Goal: Transaction & Acquisition: Purchase product/service

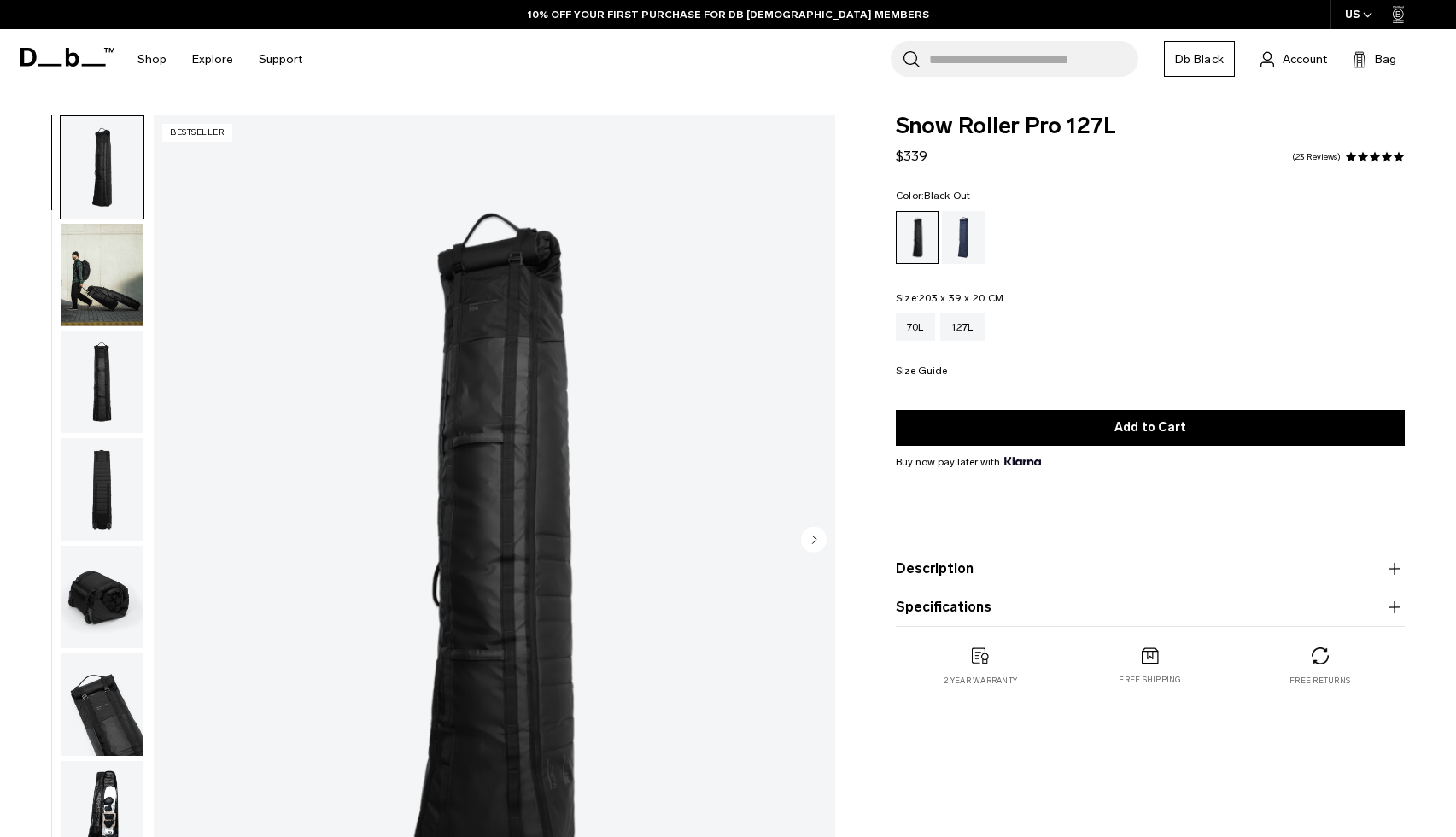
scroll to position [111, 0]
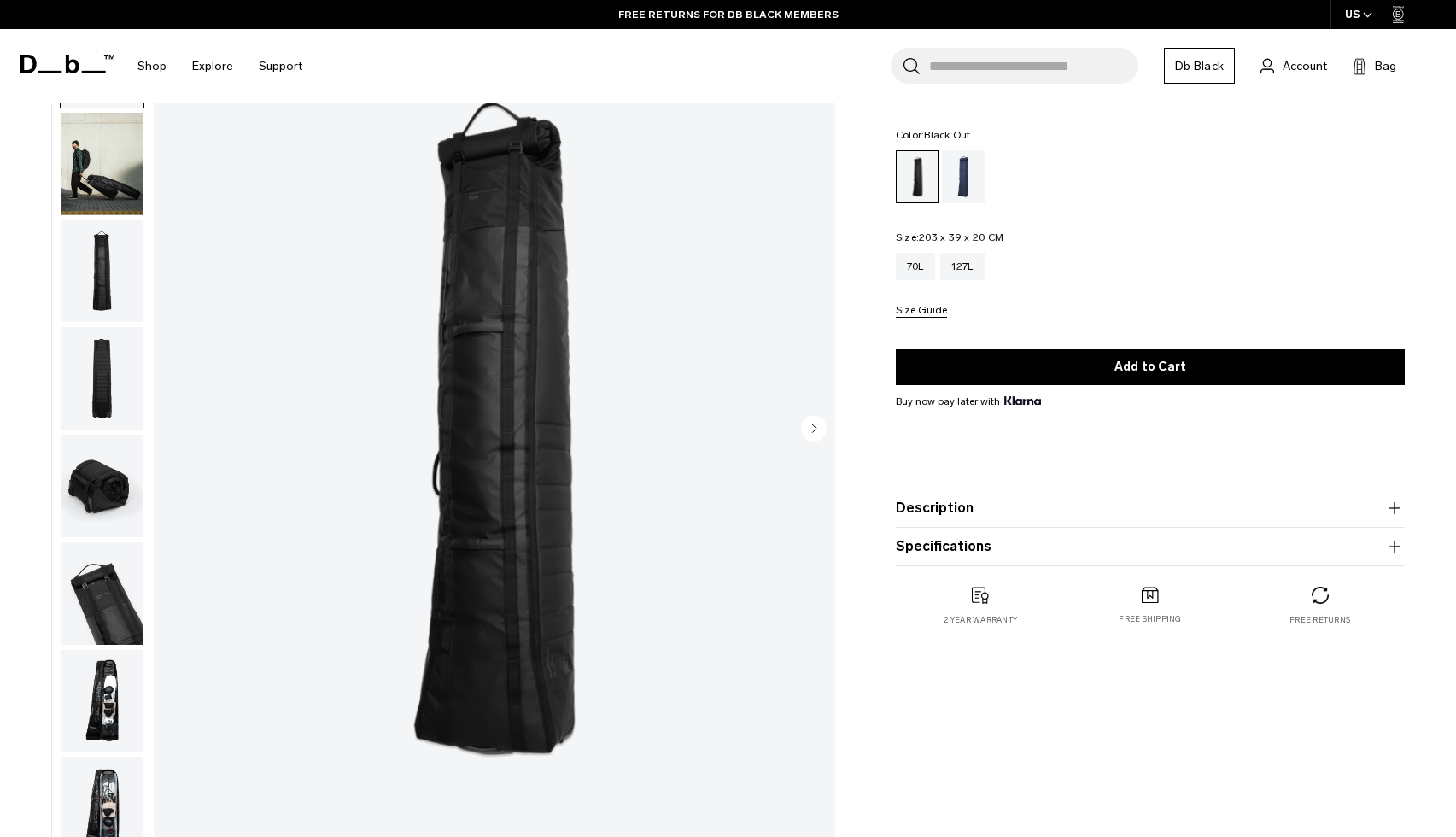
click at [117, 383] on img "button" at bounding box center [102, 379] width 83 height 103
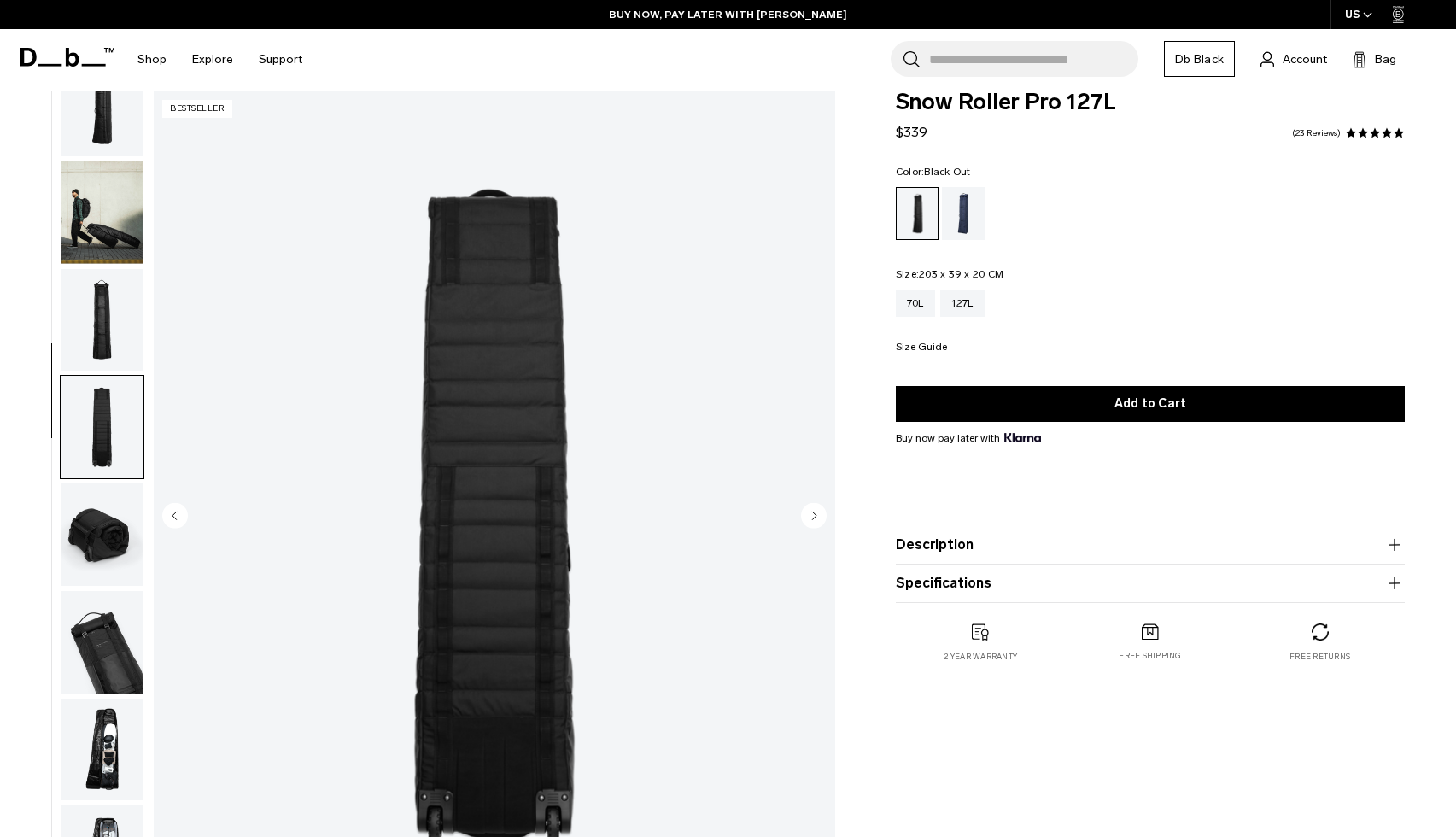
scroll to position [36, 0]
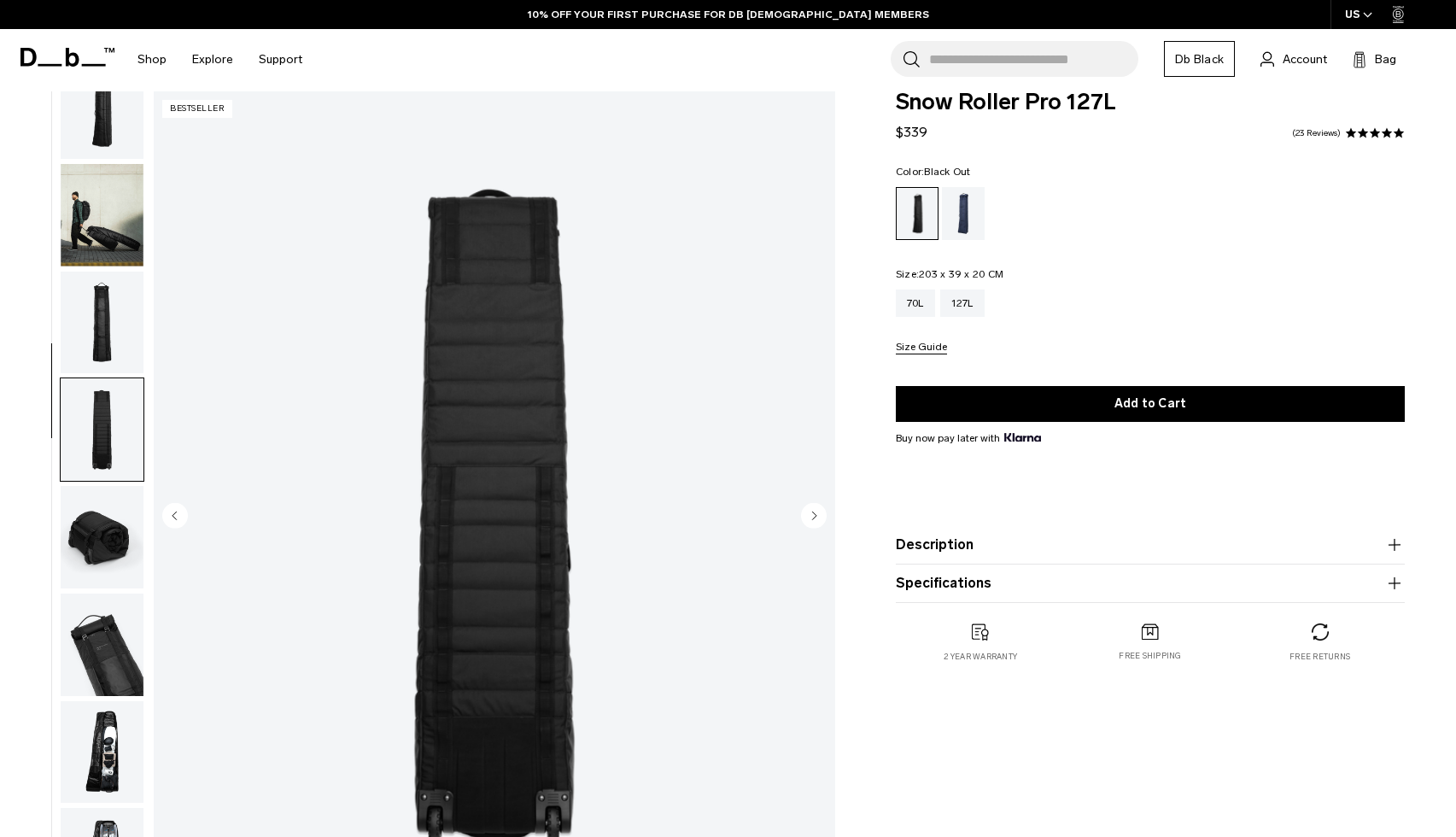
click at [110, 541] on img "button" at bounding box center [102, 538] width 83 height 103
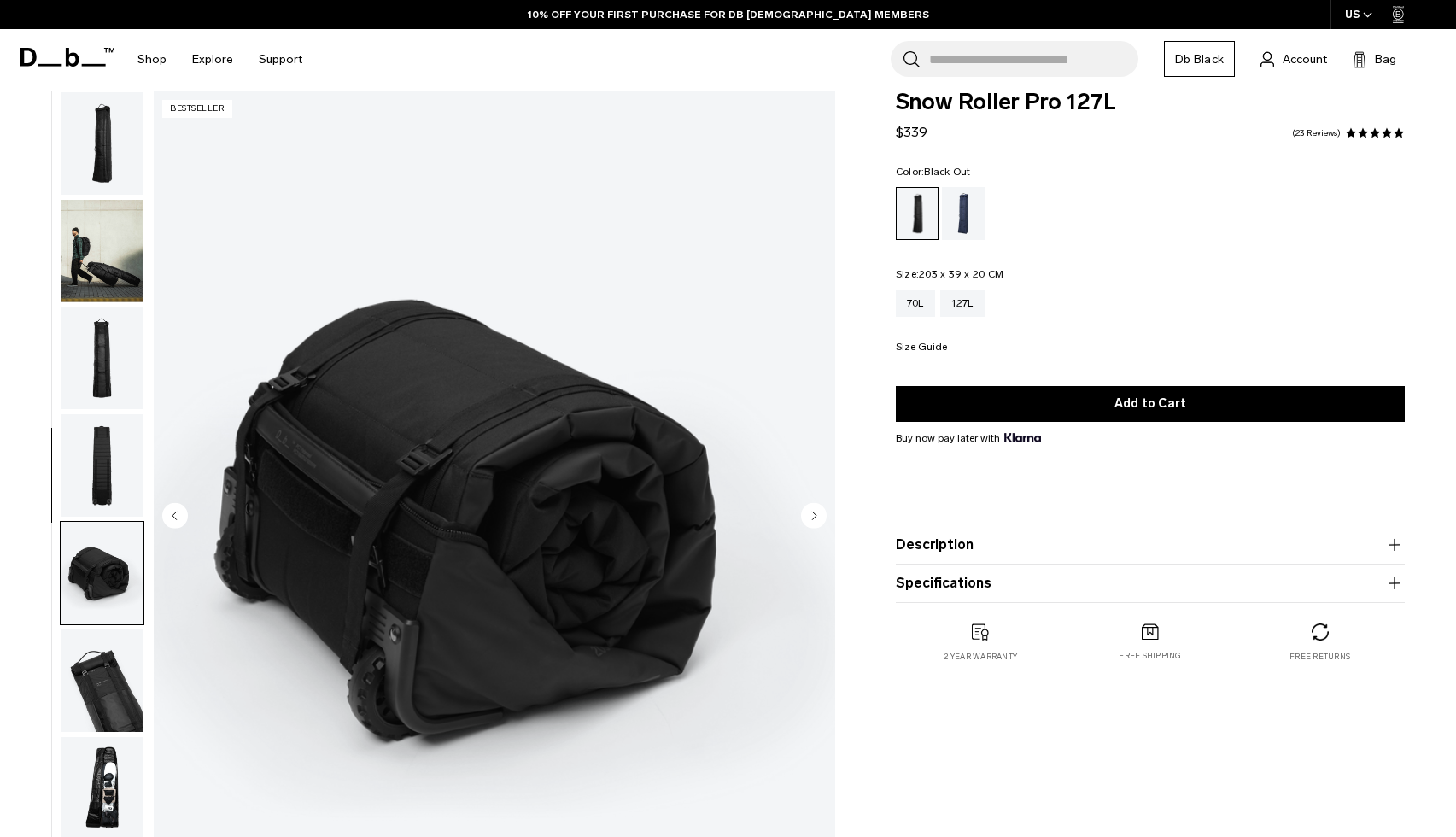
scroll to position [0, 0]
click at [94, 135] on img "button" at bounding box center [102, 144] width 83 height 103
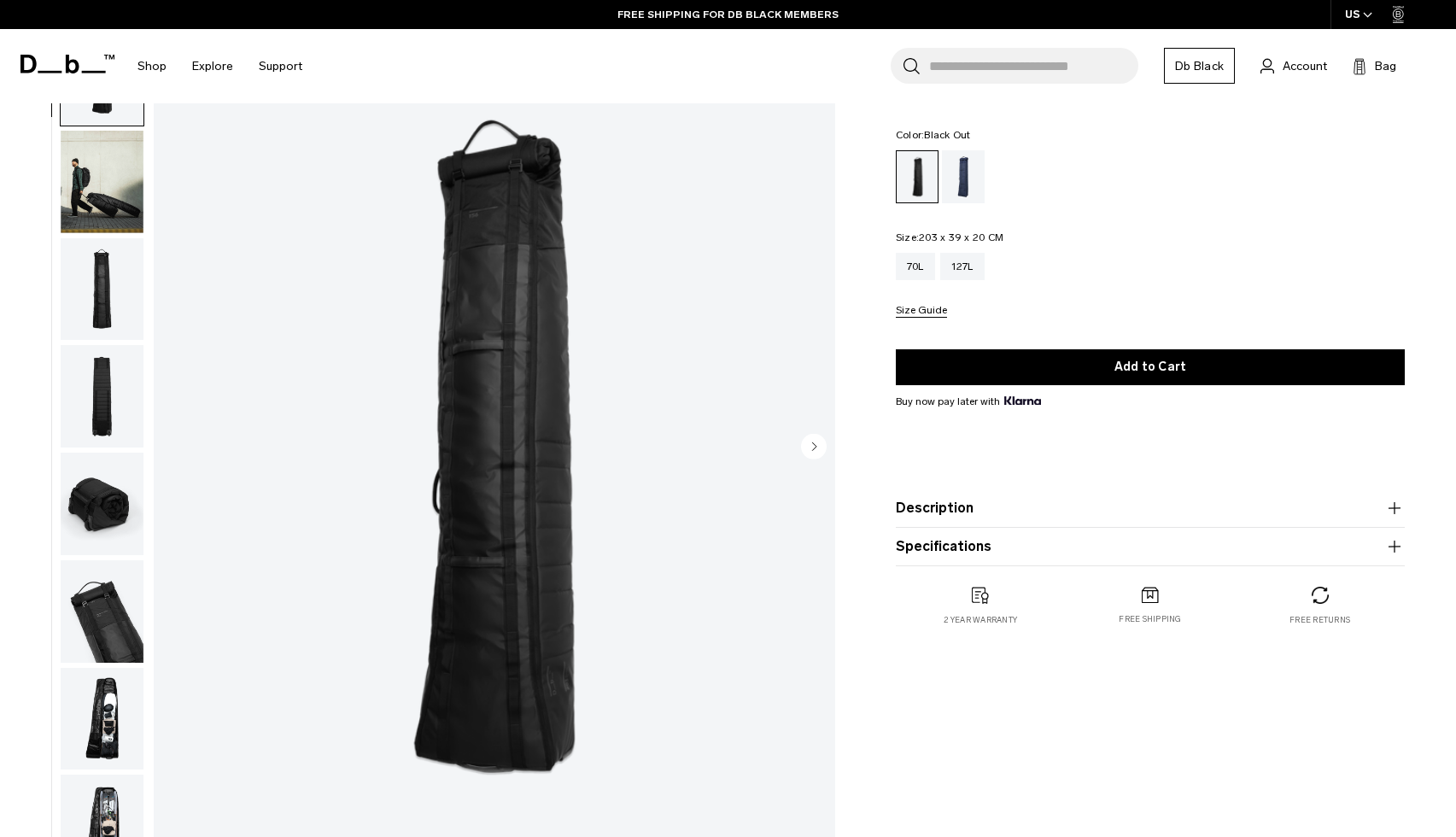
scroll to position [93, 0]
click at [114, 416] on img "button" at bounding box center [102, 397] width 83 height 103
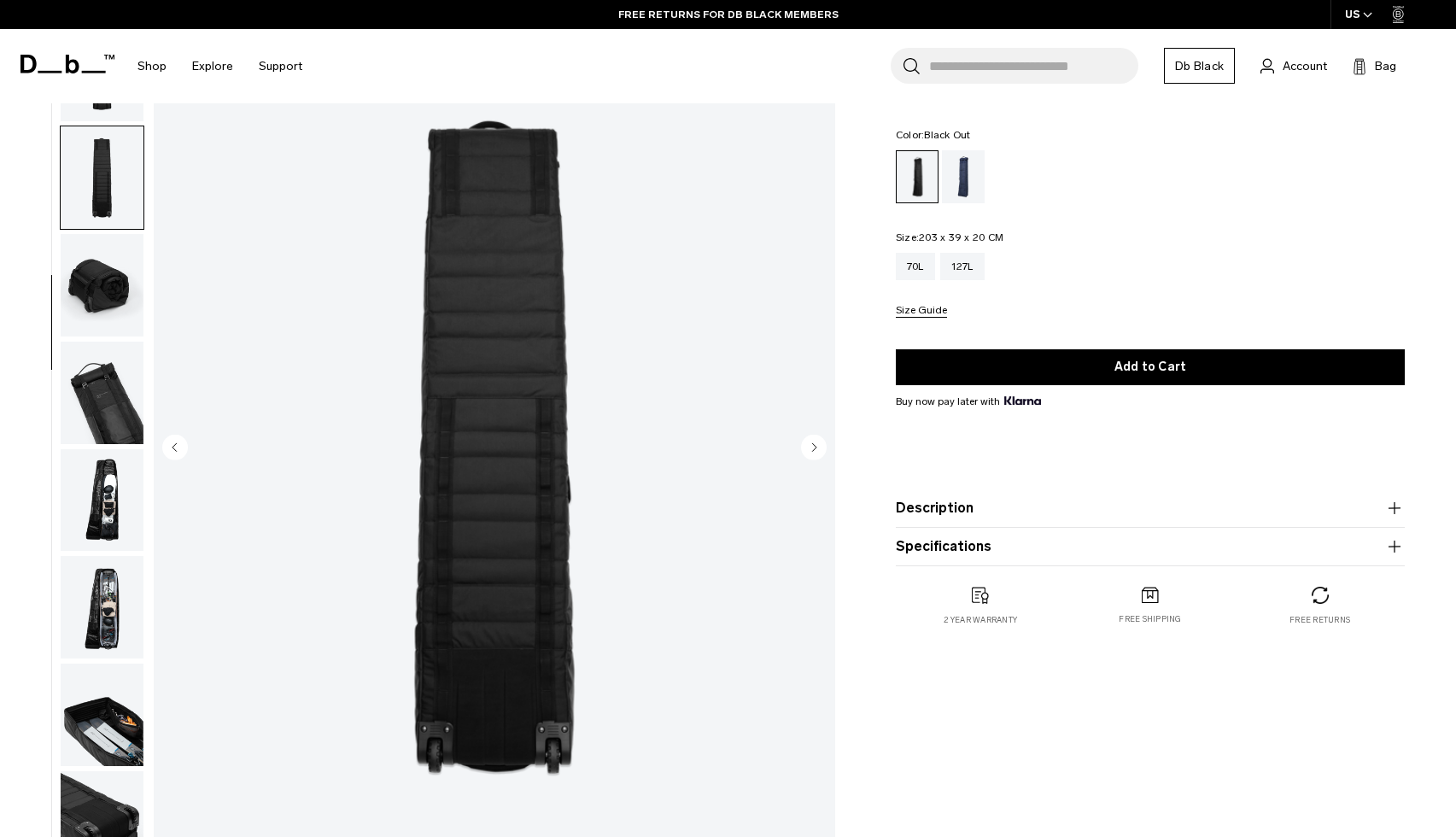
scroll to position [227, 0]
click at [119, 507] on img "button" at bounding box center [102, 500] width 83 height 103
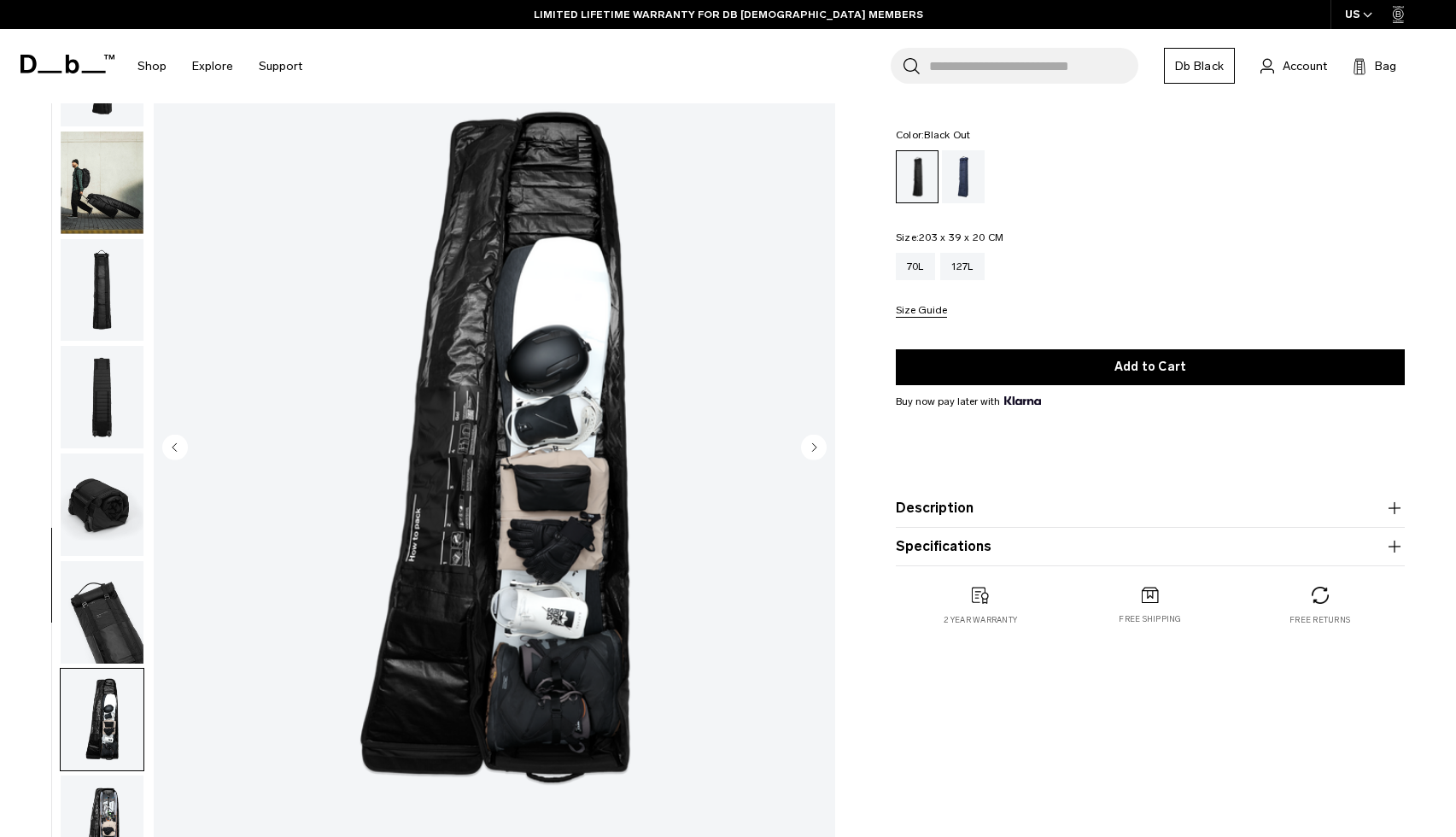
scroll to position [0, 0]
click at [83, 219] on img "button" at bounding box center [102, 183] width 83 height 103
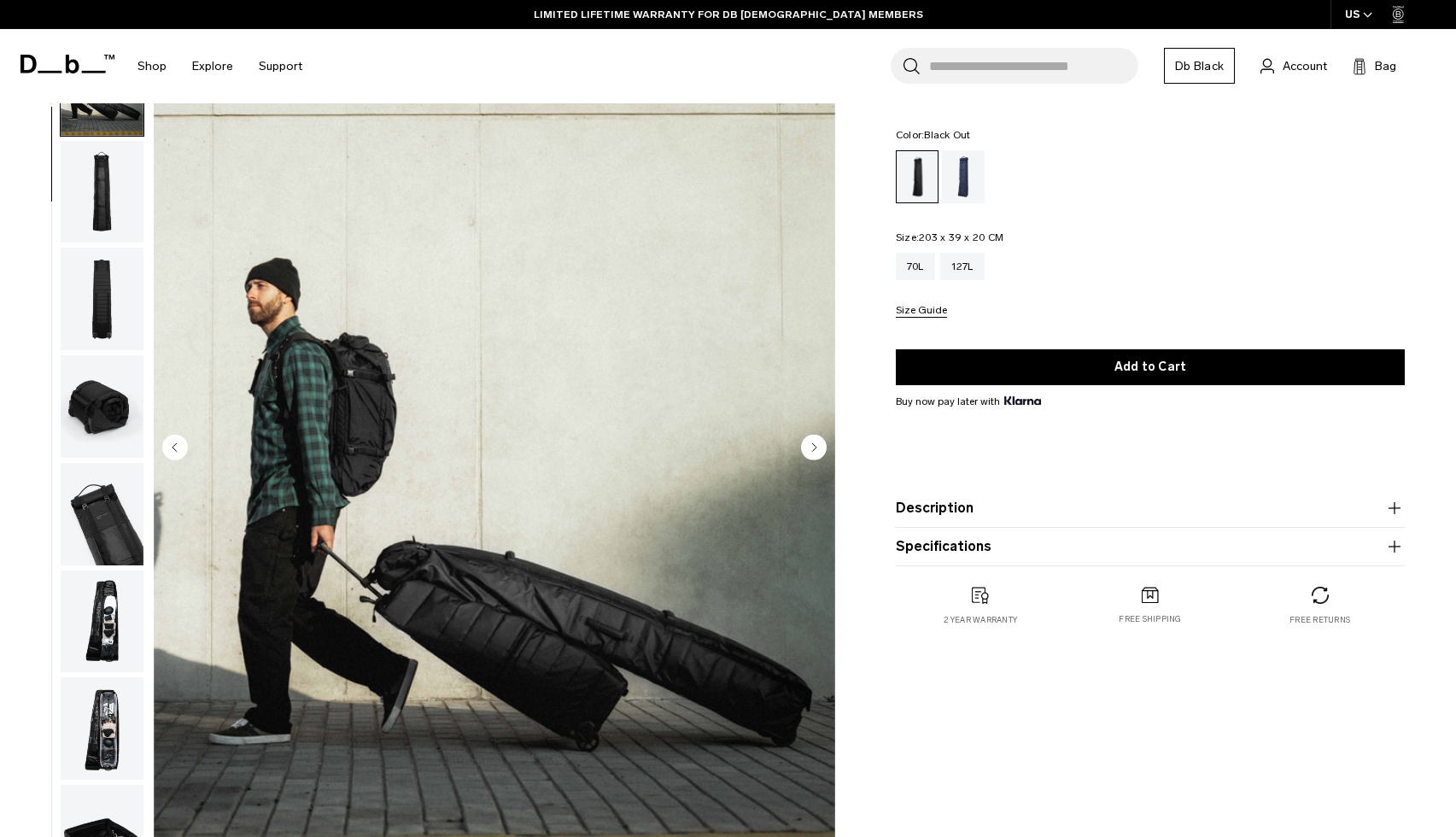
scroll to position [108, 0]
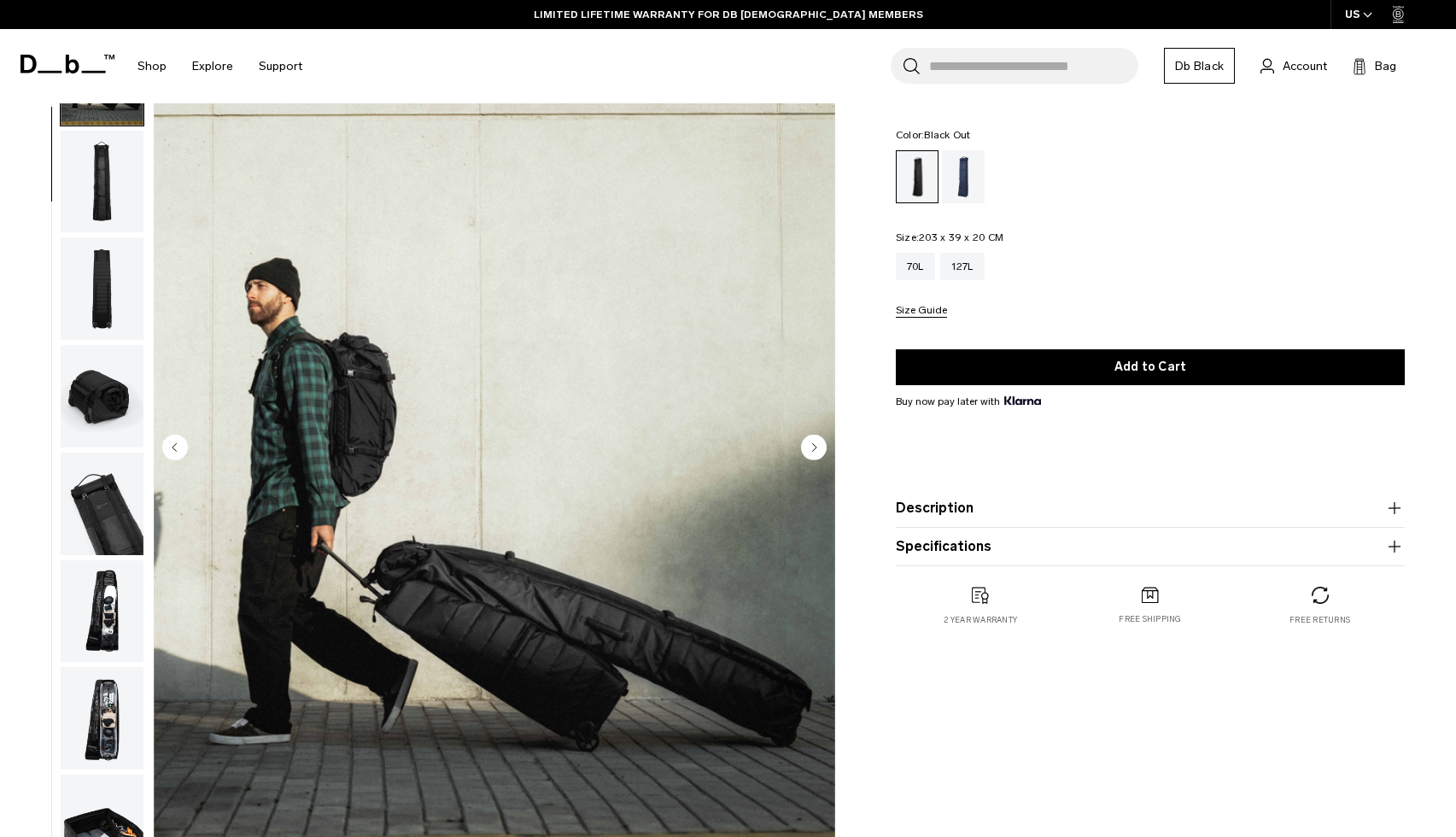
click at [92, 184] on img "button" at bounding box center [102, 182] width 83 height 103
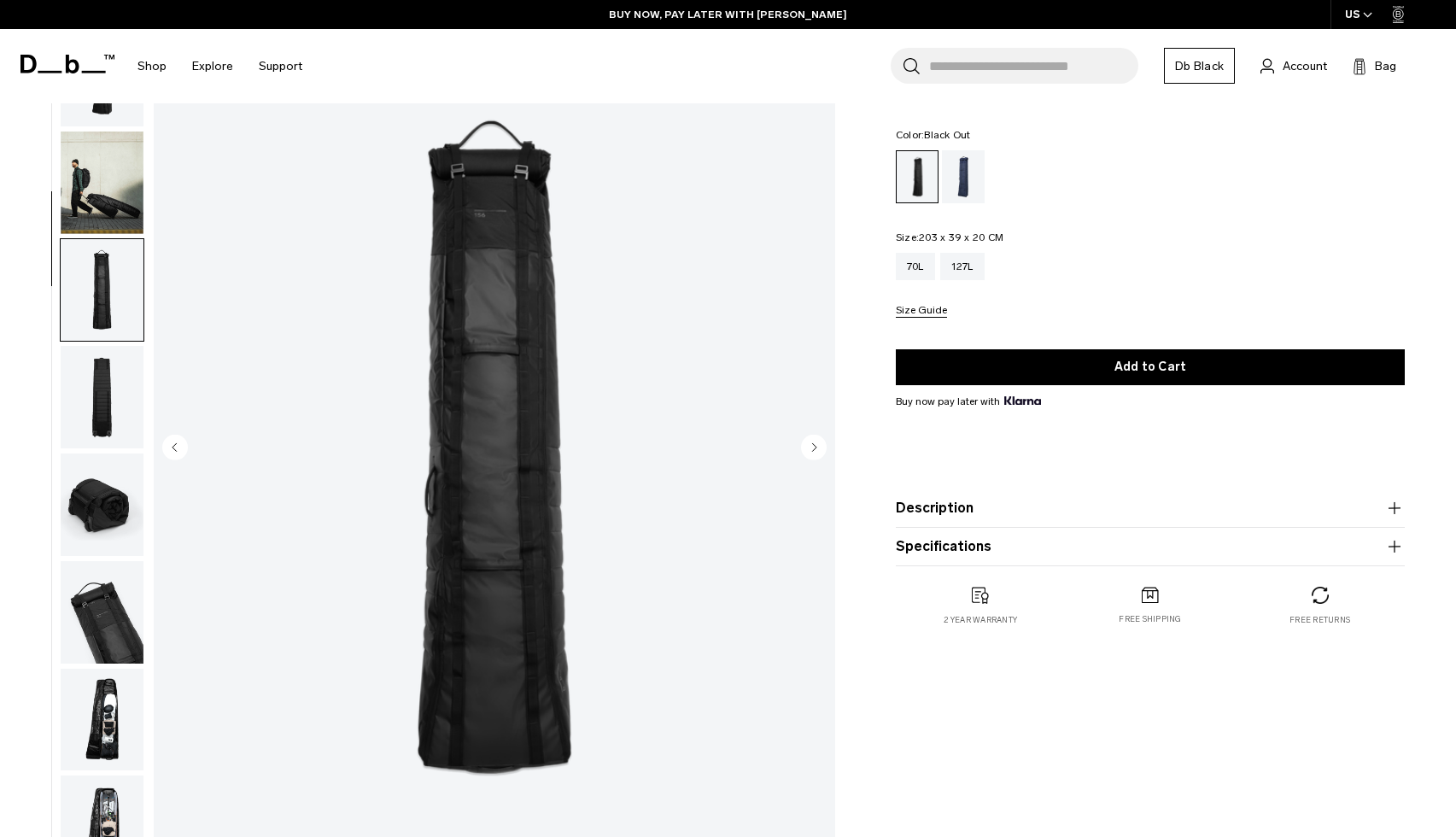
scroll to position [0, 0]
click at [96, 196] on img "button" at bounding box center [102, 183] width 83 height 103
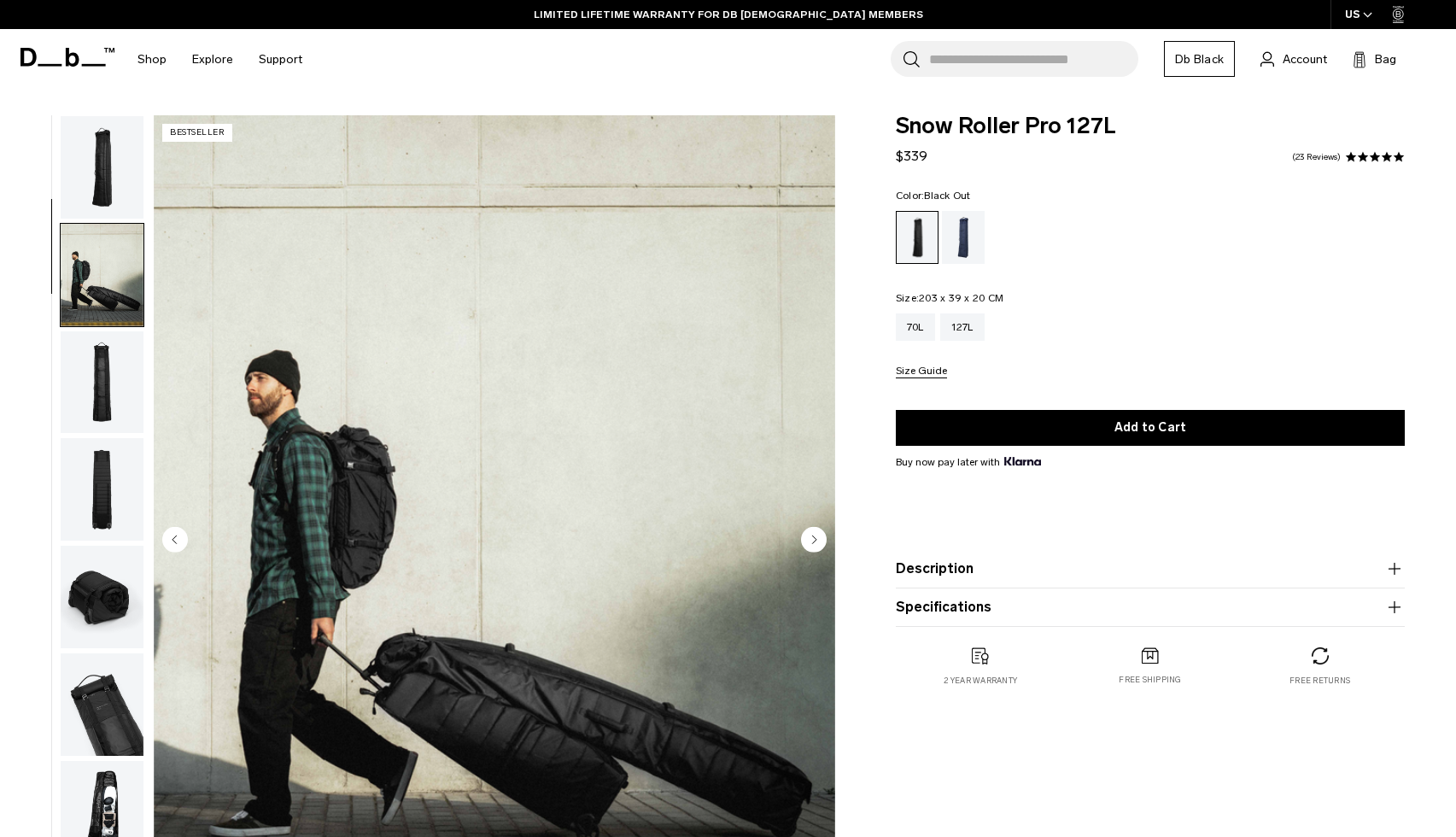
click at [100, 175] on img "button" at bounding box center [102, 167] width 83 height 103
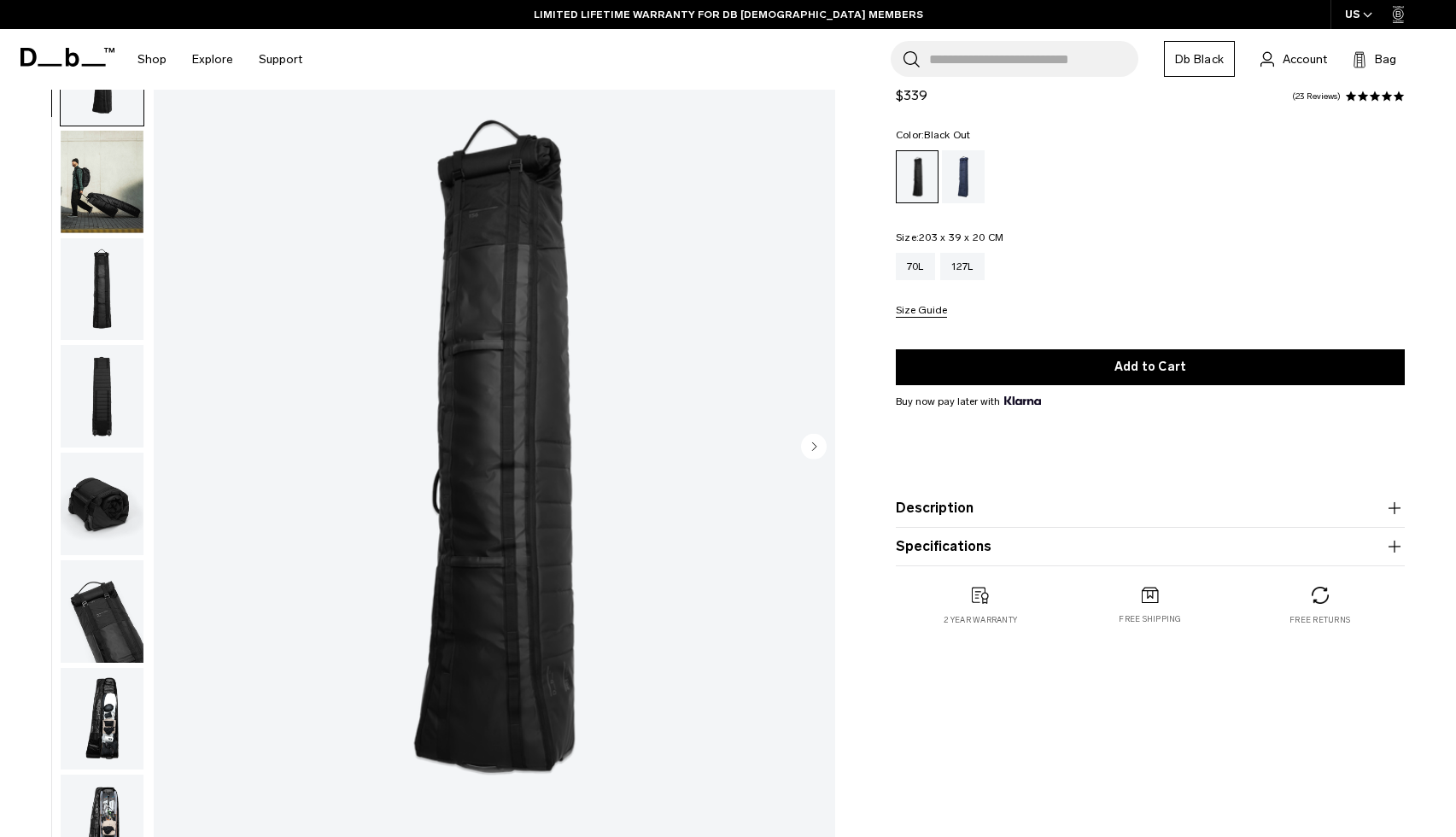
scroll to position [96, 0]
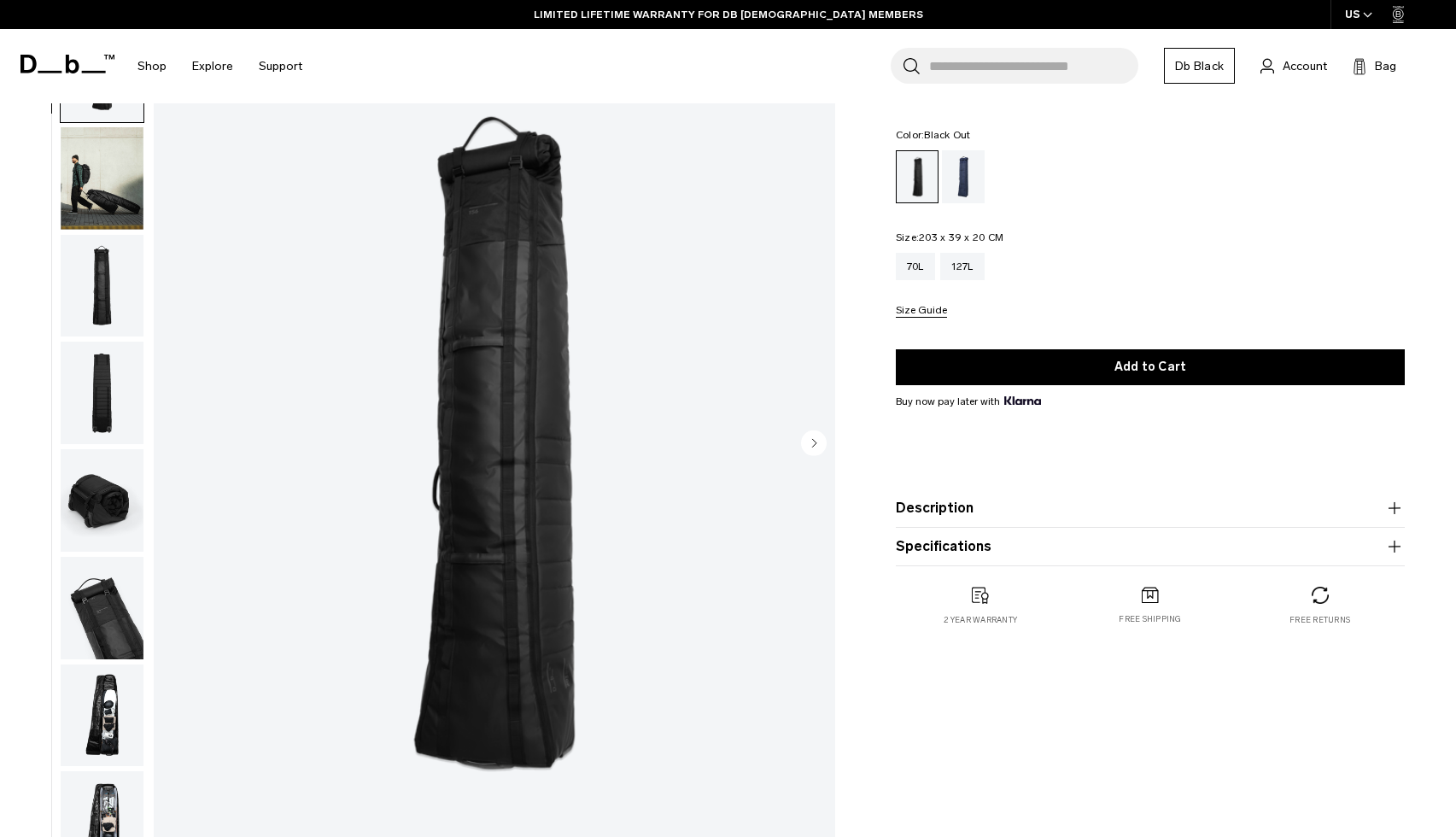
click at [98, 398] on img "button" at bounding box center [102, 393] width 83 height 103
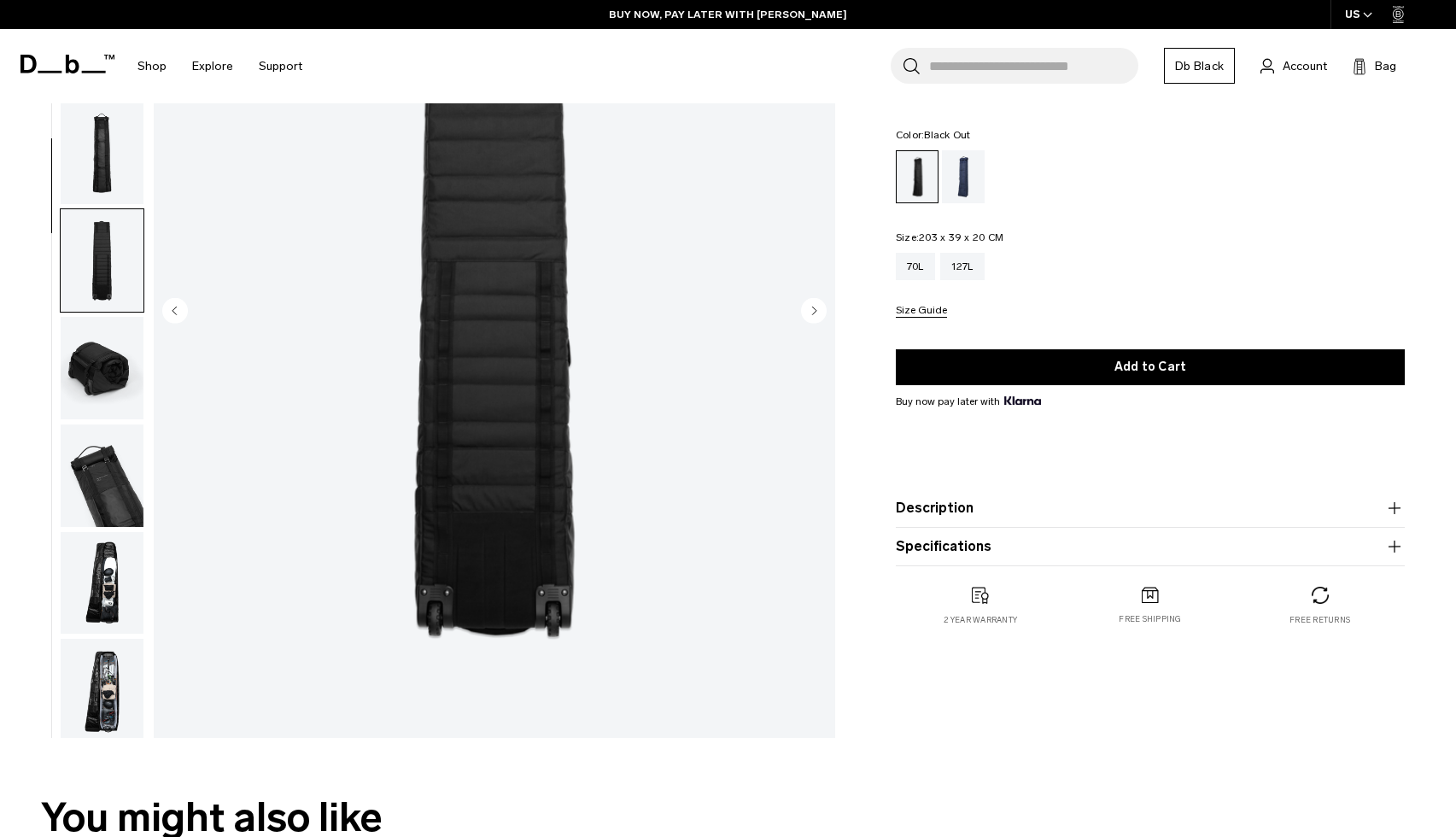
scroll to position [222, 0]
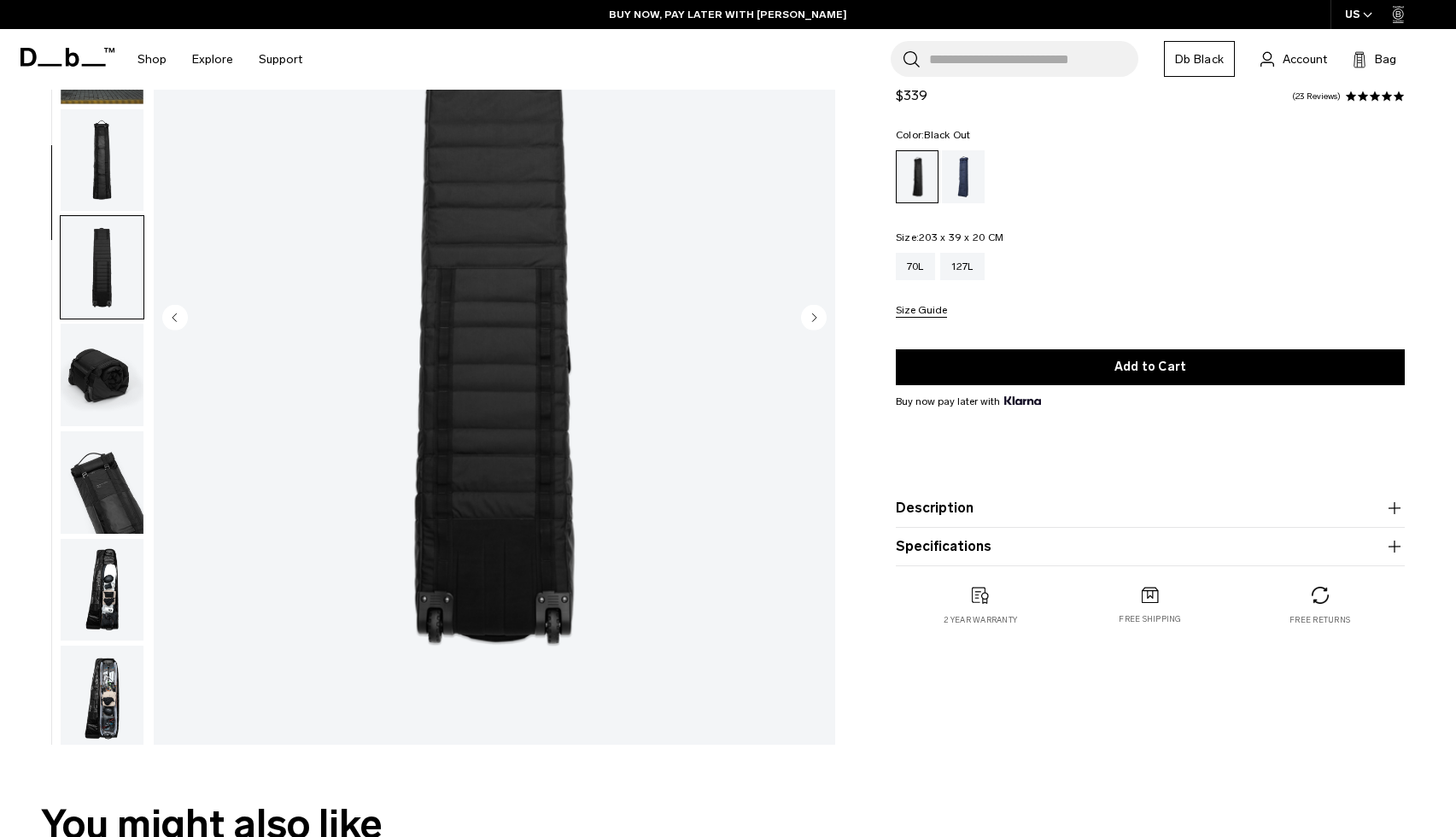
click at [83, 338] on img "button" at bounding box center [102, 375] width 83 height 103
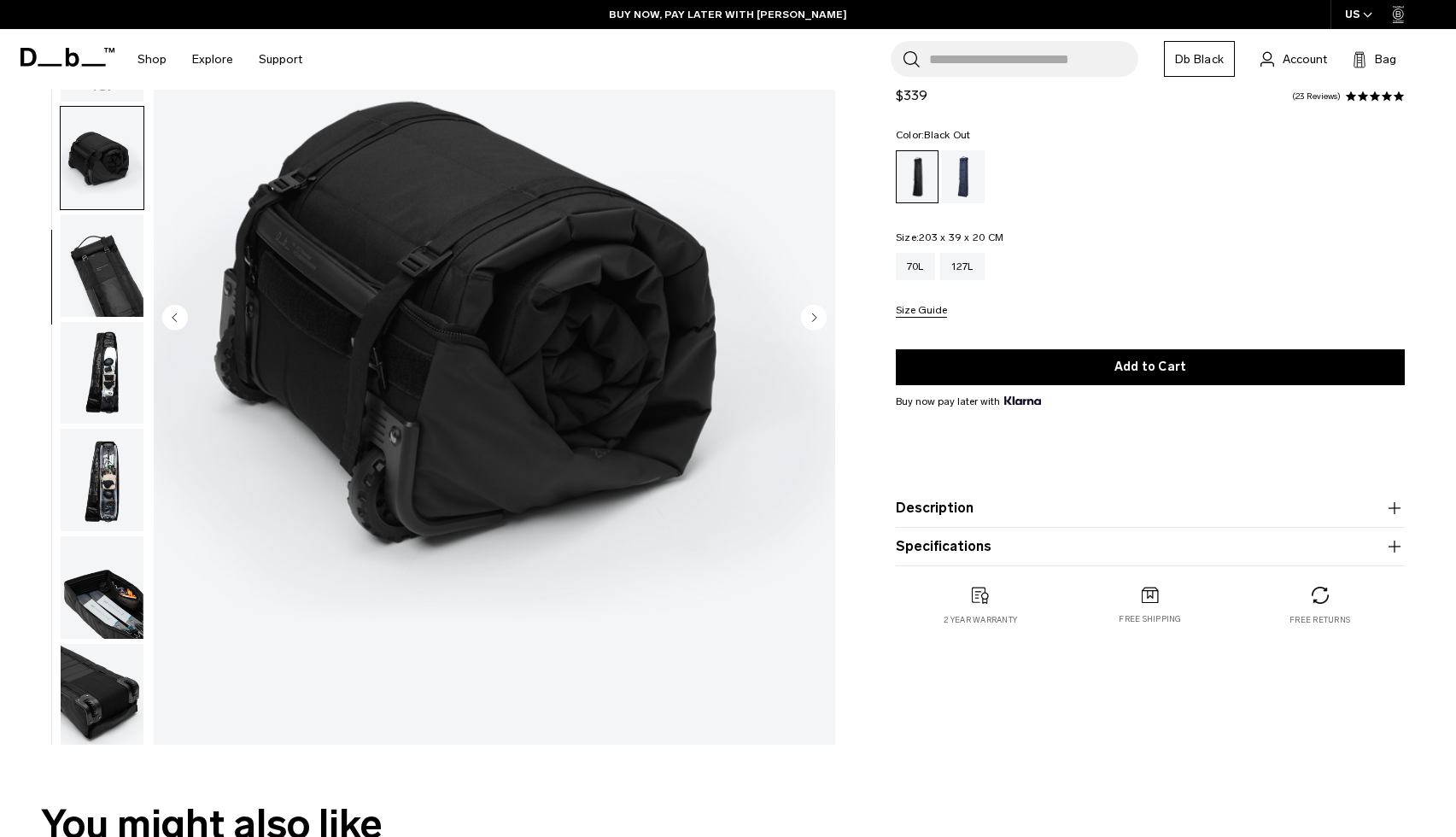
scroll to position [227, 0]
